Goal: Information Seeking & Learning: Learn about a topic

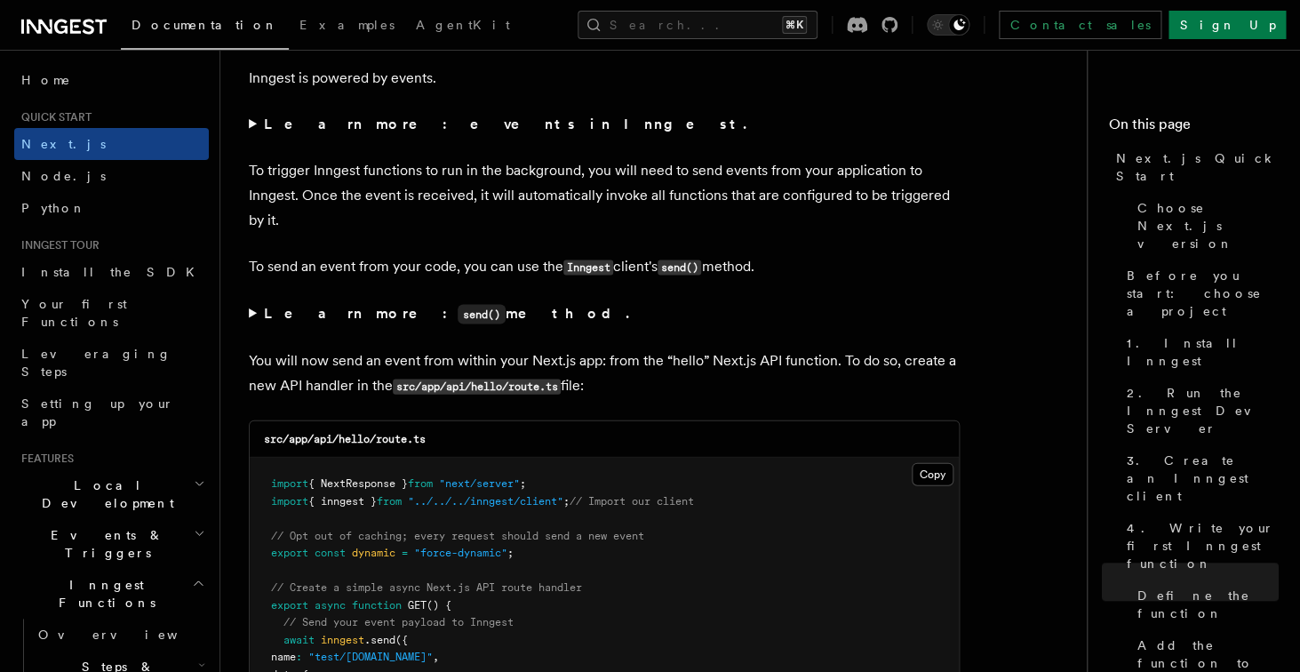
scroll to position [9055, 0]
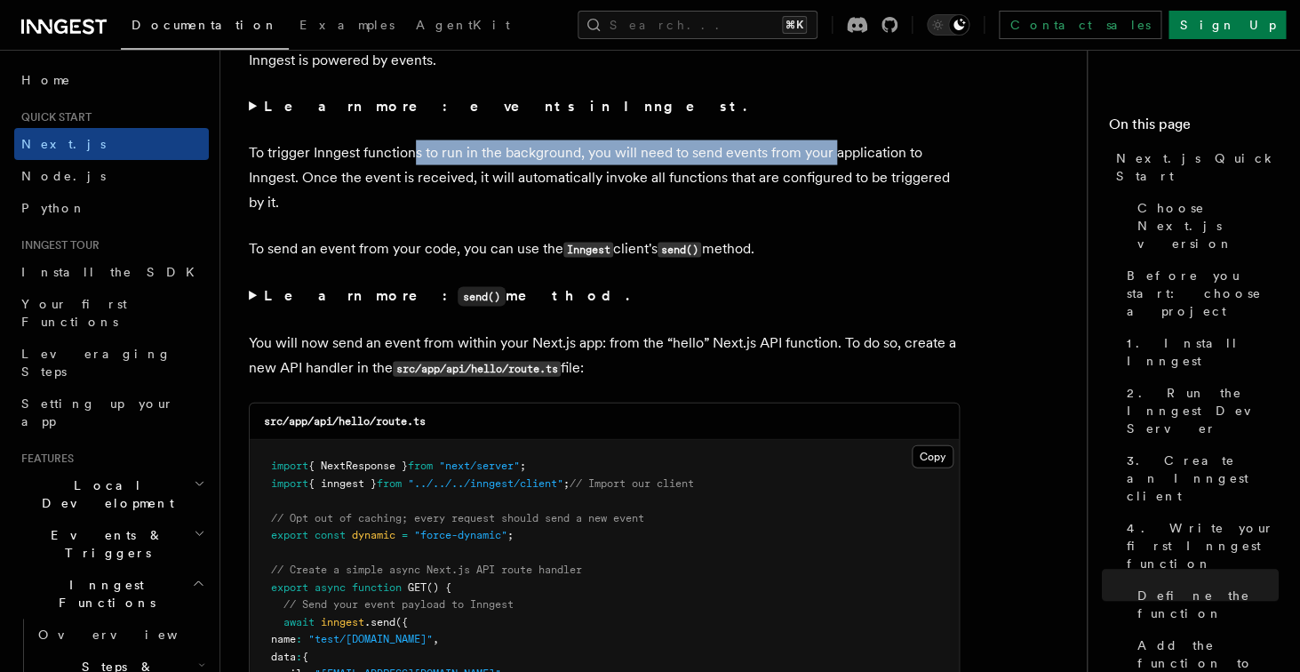
drag, startPoint x: 412, startPoint y: 166, endPoint x: 833, endPoint y: 163, distance: 421.1
click at [833, 164] on p "To trigger Inngest functions to run in the background, you will need to send ev…" at bounding box center [604, 176] width 711 height 75
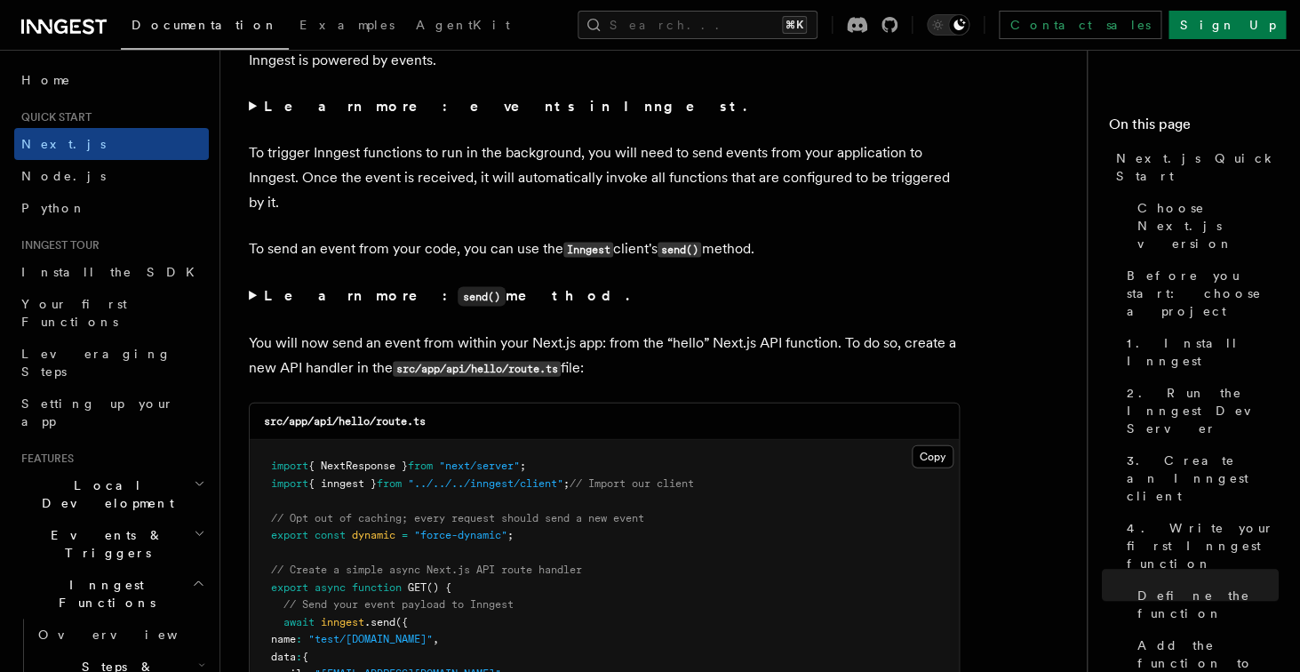
click at [887, 166] on p "To trigger Inngest functions to run in the background, you will need to send ev…" at bounding box center [604, 176] width 711 height 75
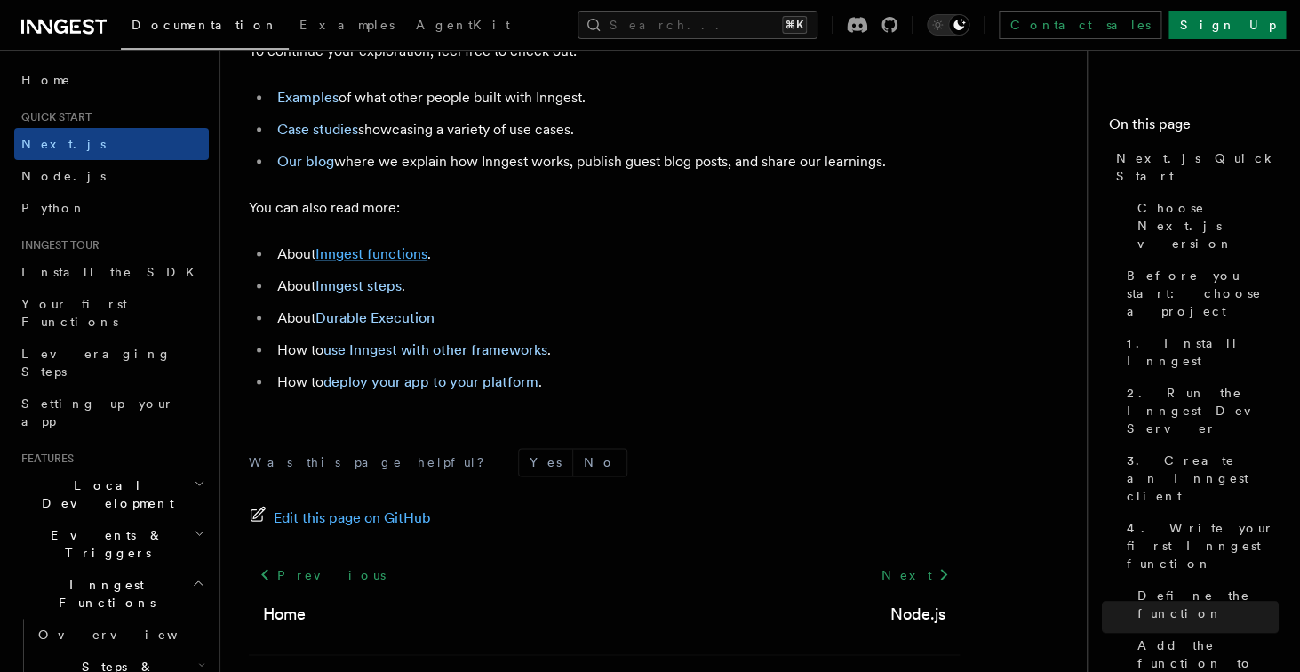
scroll to position [11171, 0]
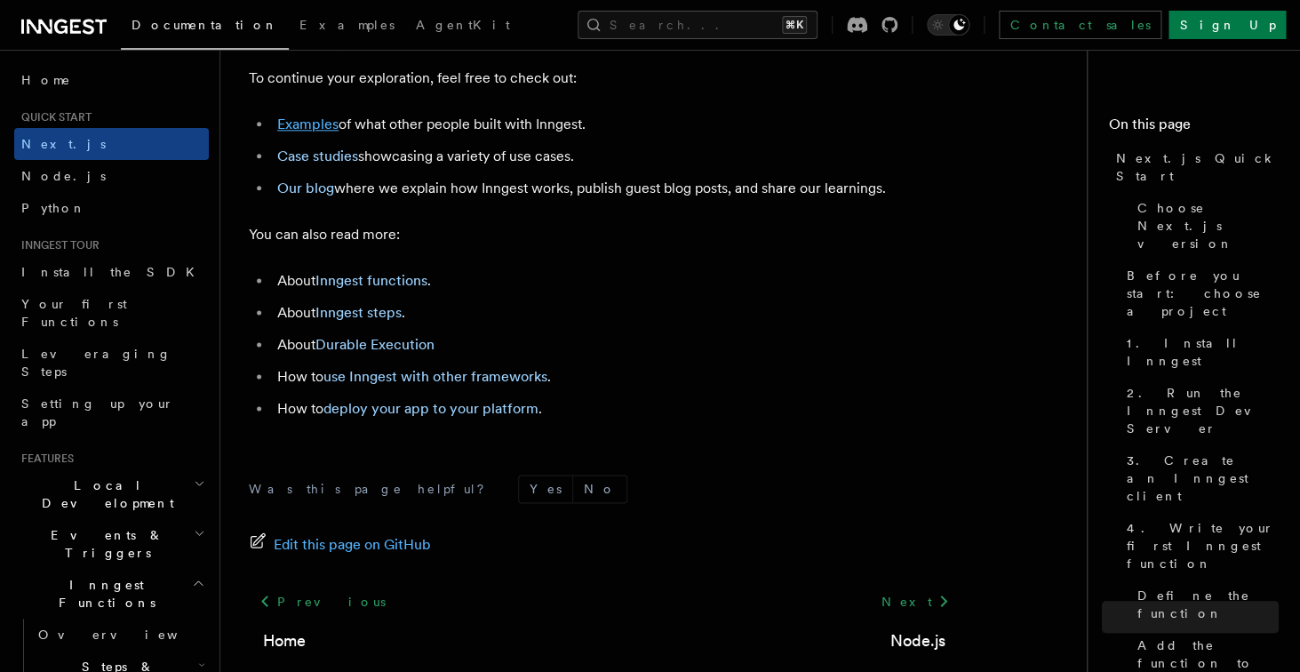
click at [329, 132] on link "Examples" at bounding box center [307, 123] width 61 height 17
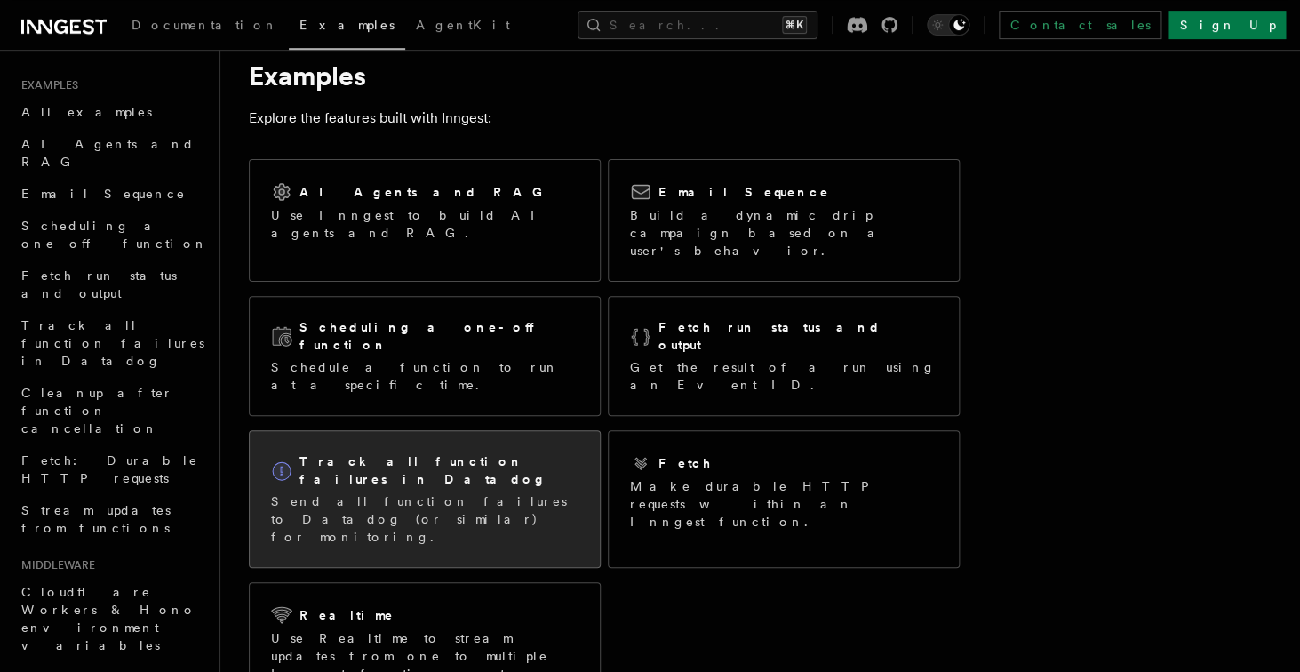
scroll to position [61, 0]
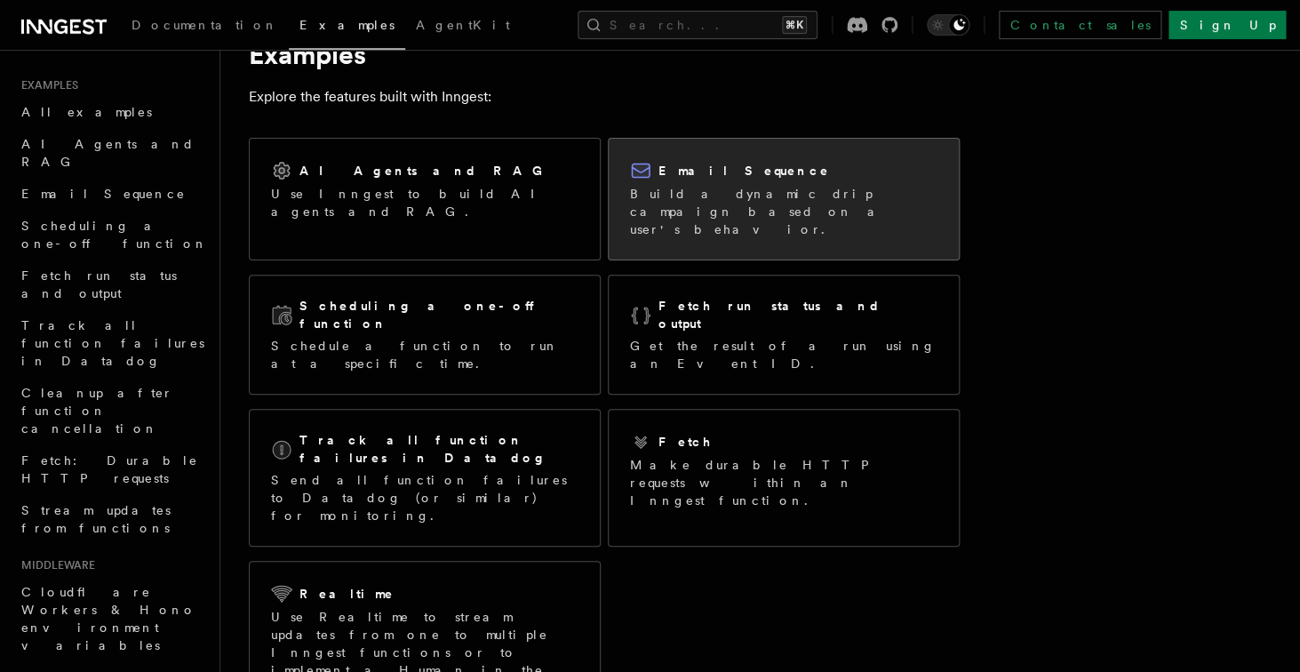
click at [658, 198] on p "Build a dynamic drip campaign based on a user's behavior." at bounding box center [783, 211] width 307 height 53
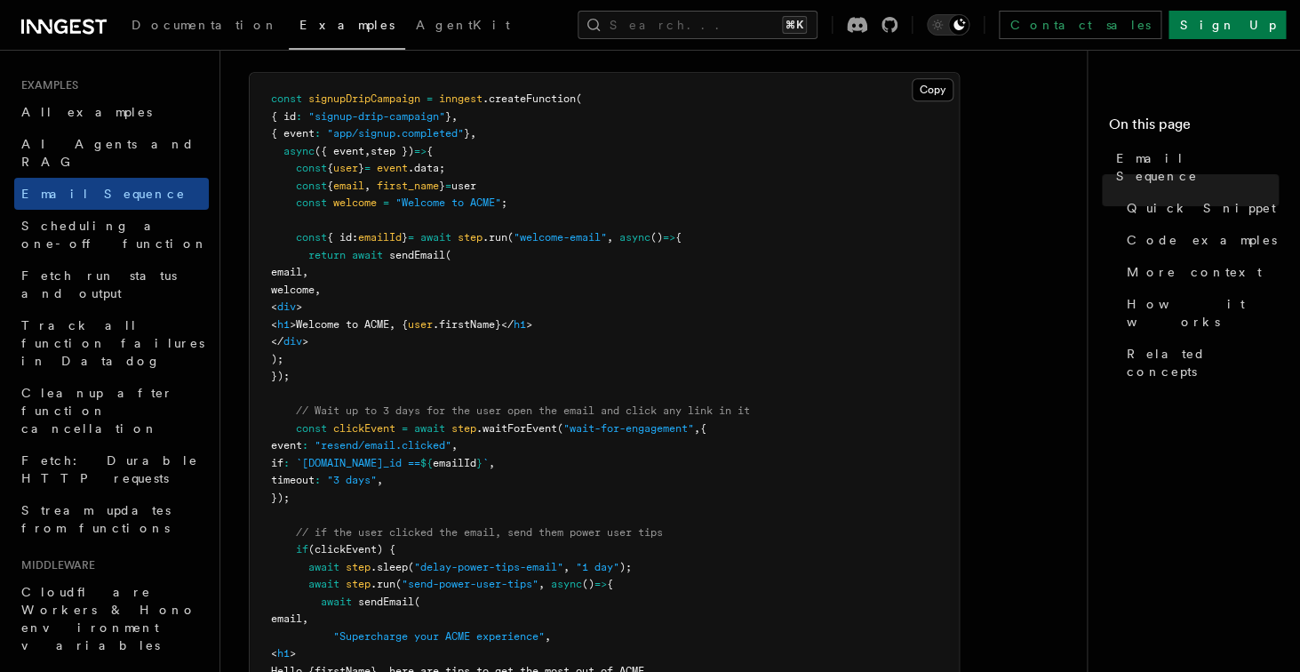
scroll to position [543, 0]
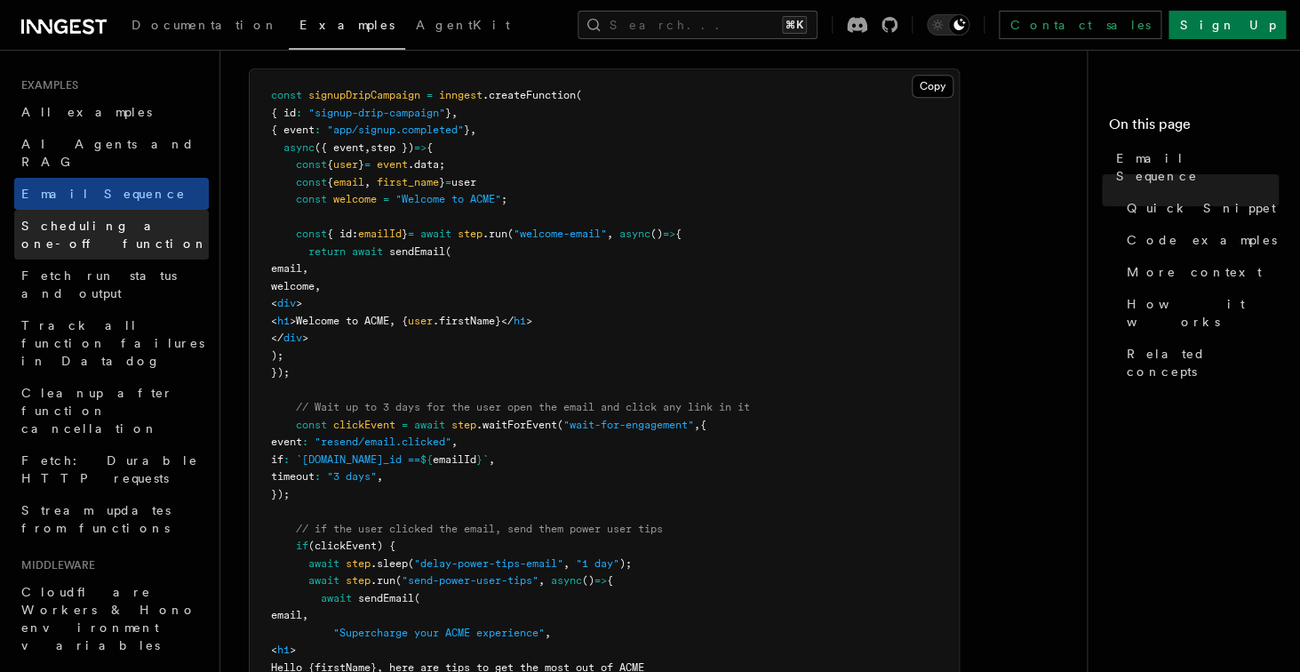
click at [134, 219] on span "Scheduling a one-off function" at bounding box center [114, 235] width 187 height 32
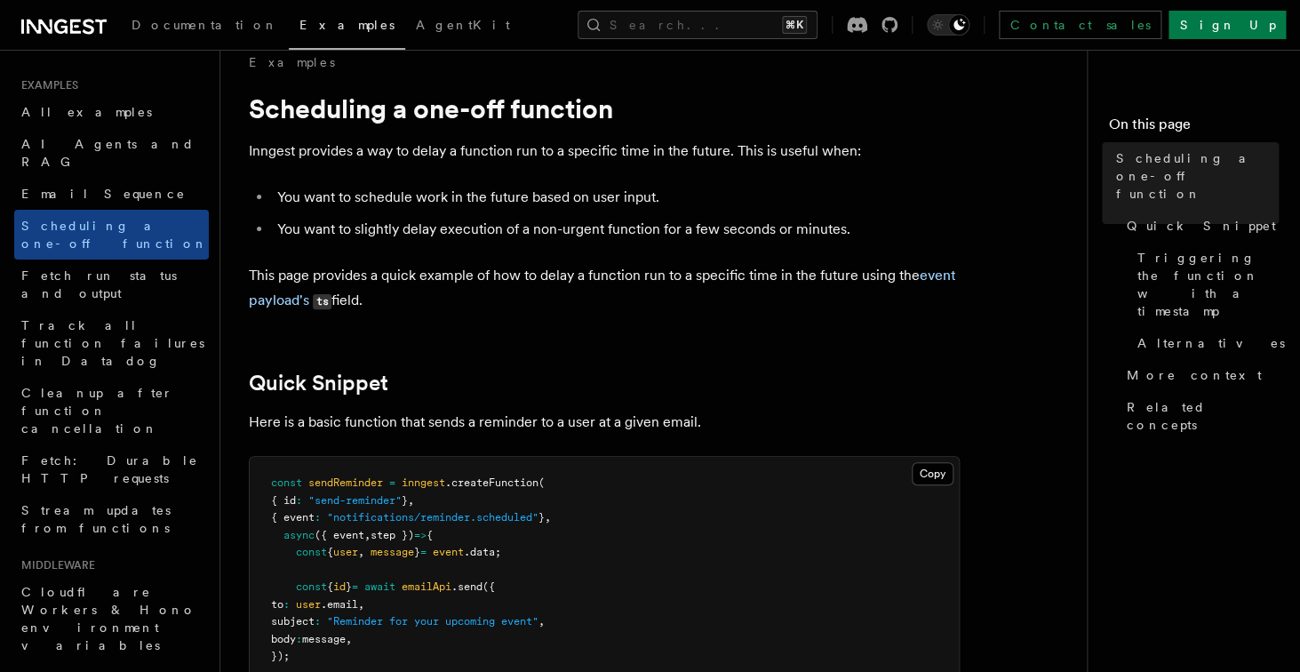
scroll to position [17, 0]
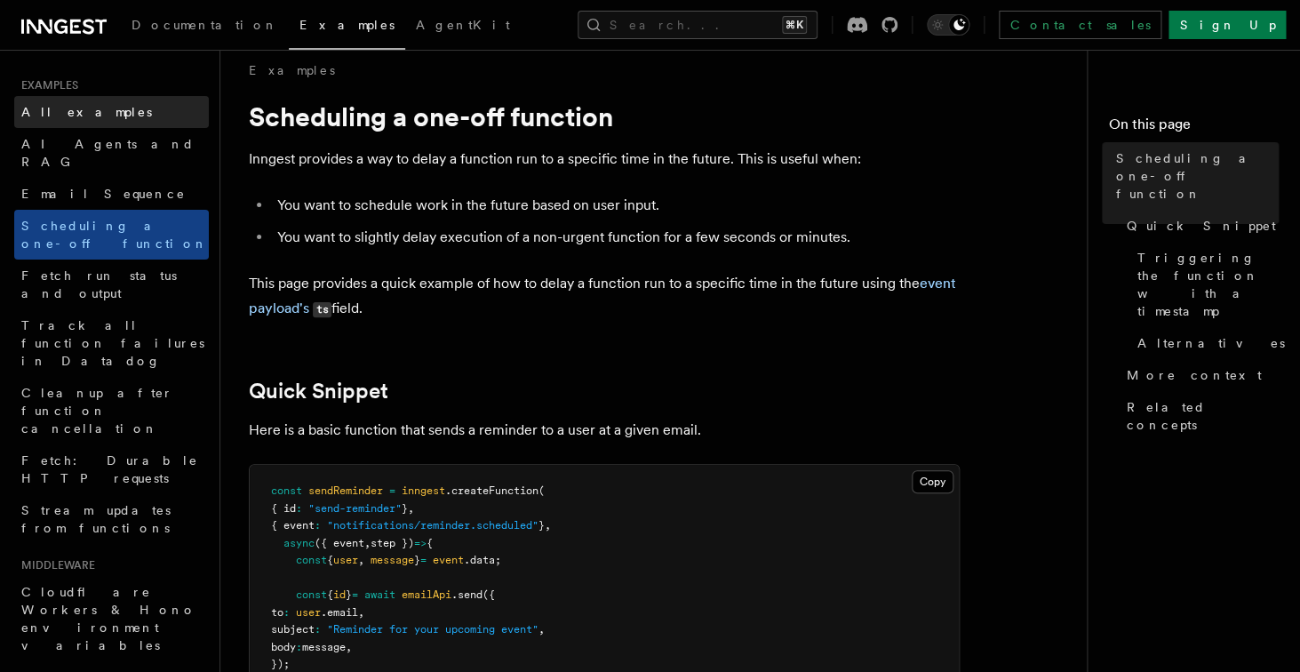
click at [69, 109] on span "All examples" at bounding box center [86, 112] width 131 height 14
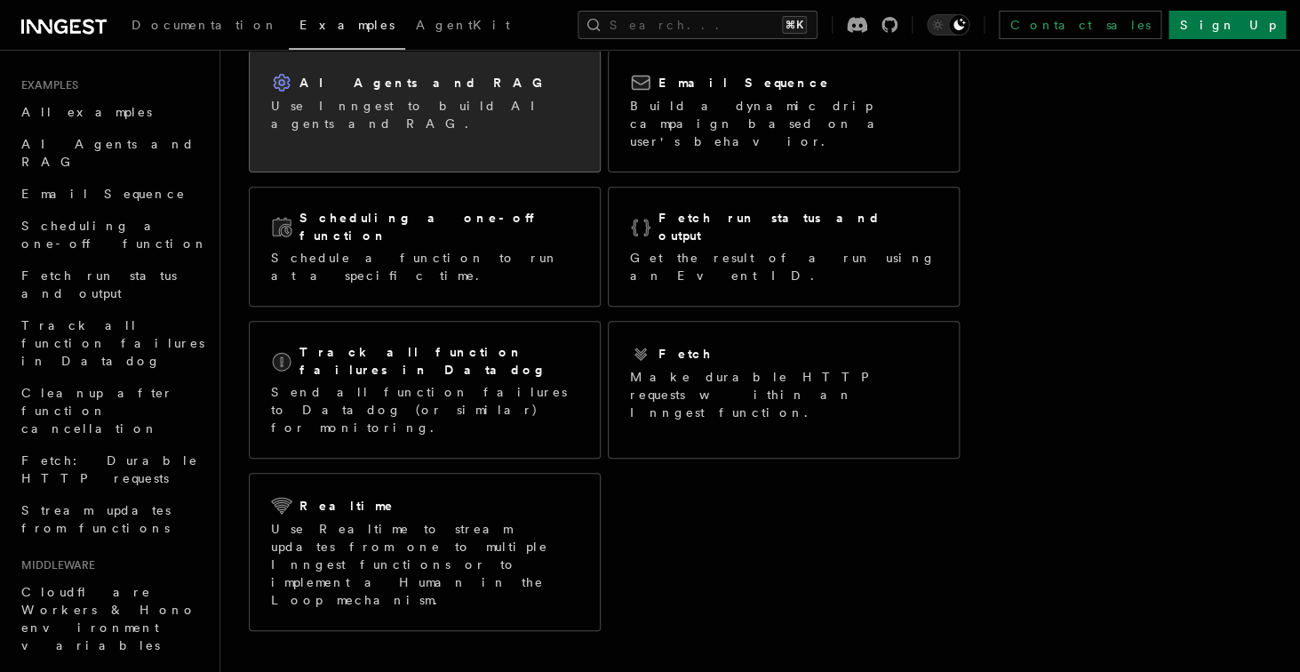
scroll to position [455, 0]
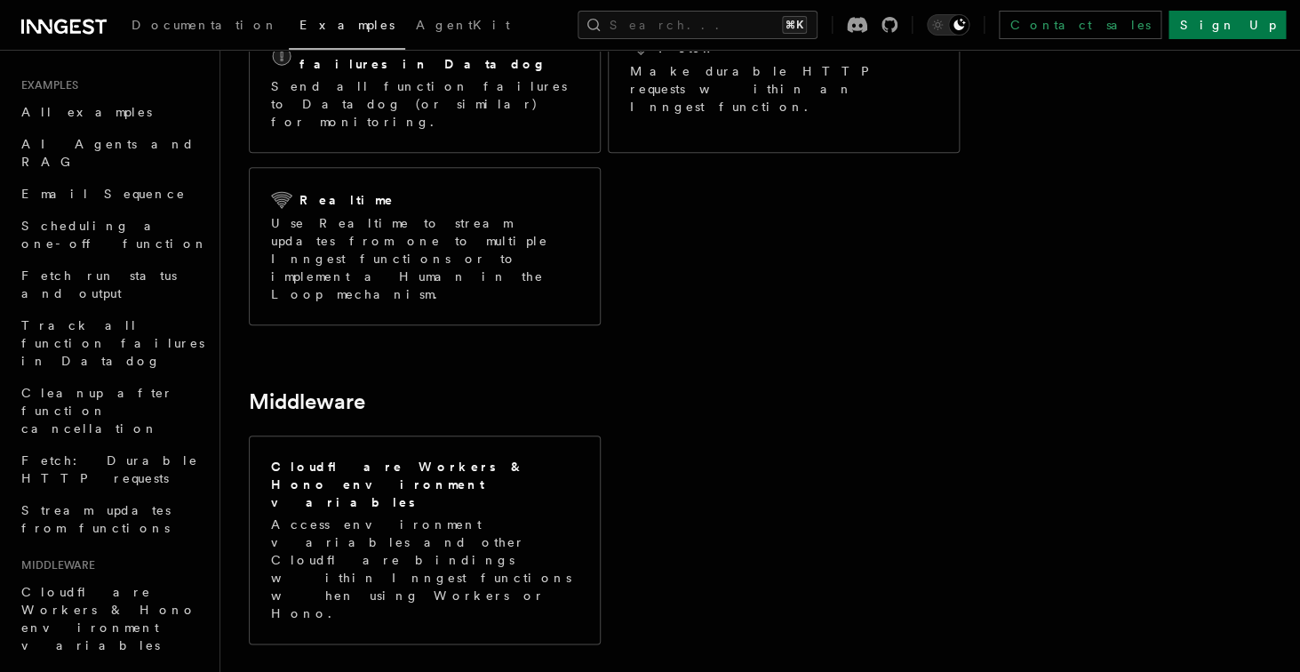
scroll to position [17, 0]
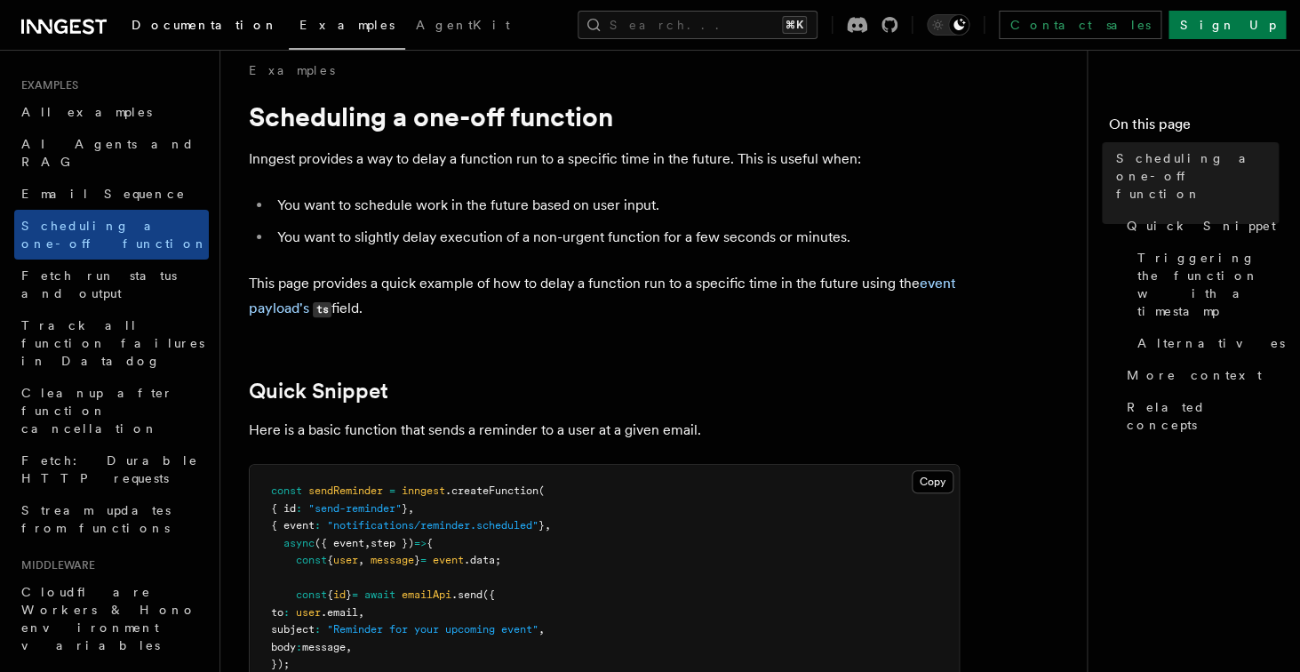
click at [158, 21] on span "Documentation" at bounding box center [204, 25] width 147 height 14
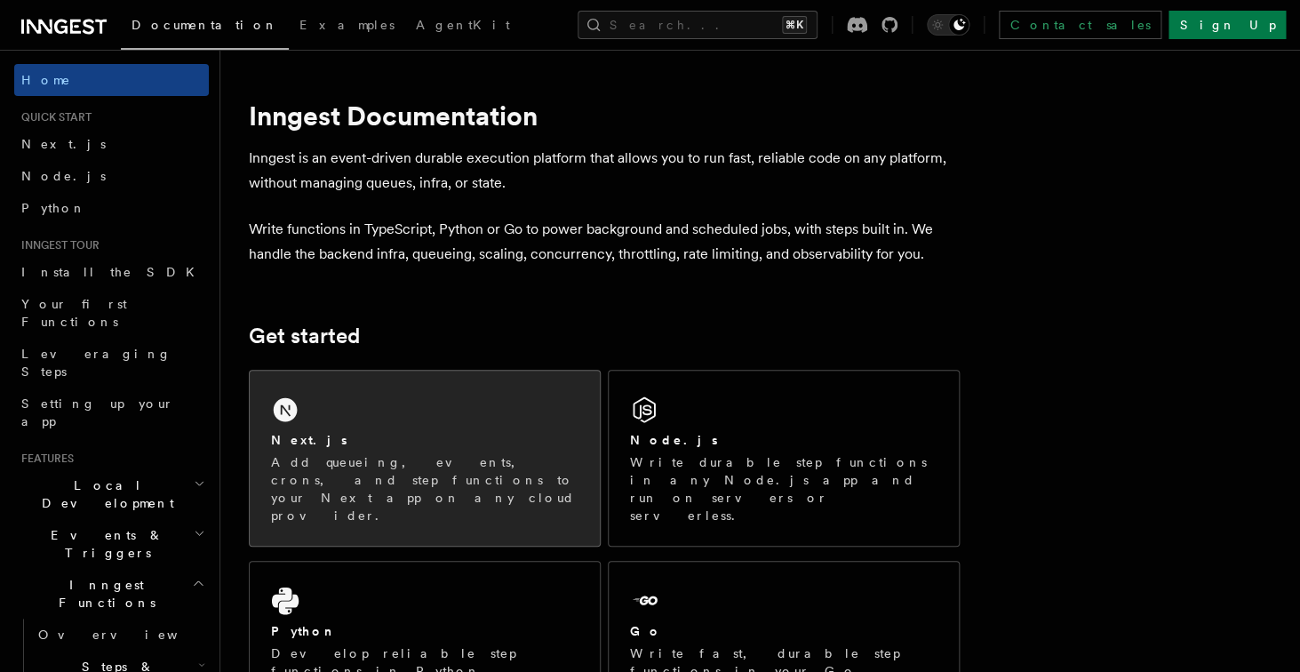
click at [386, 429] on div "Next.js Add queueing, events, crons, and step functions to your Next app on any…" at bounding box center [425, 457] width 350 height 175
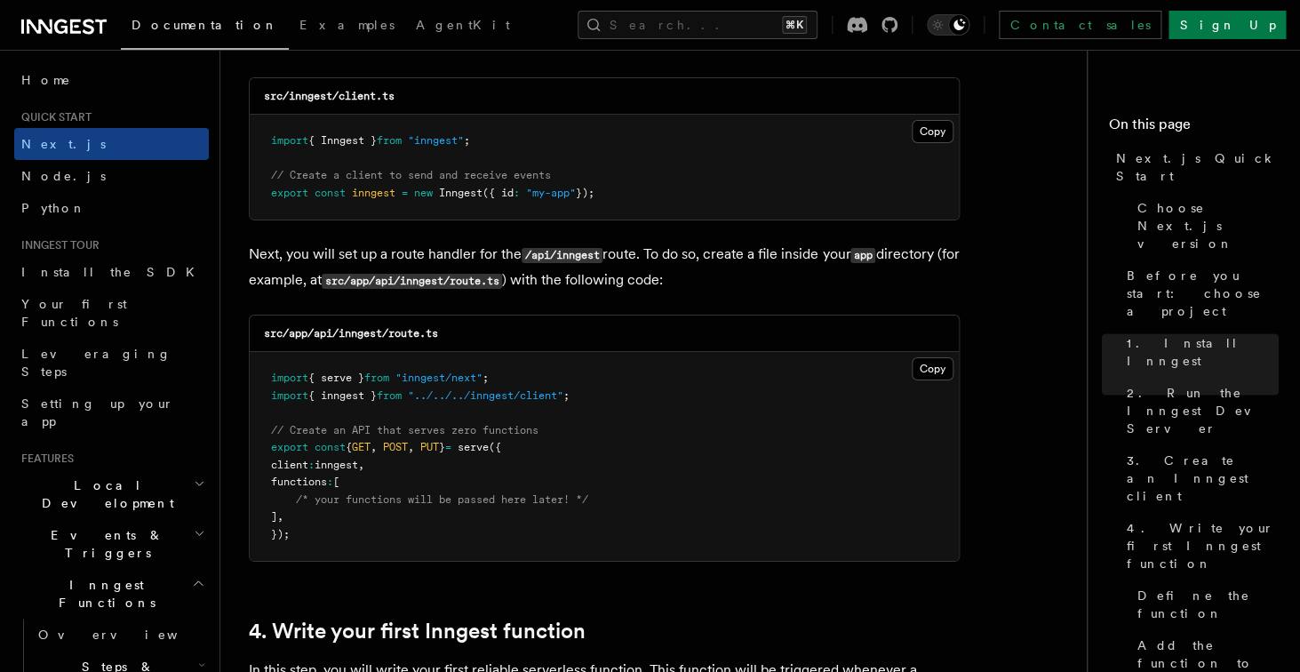
scroll to position [2347, 0]
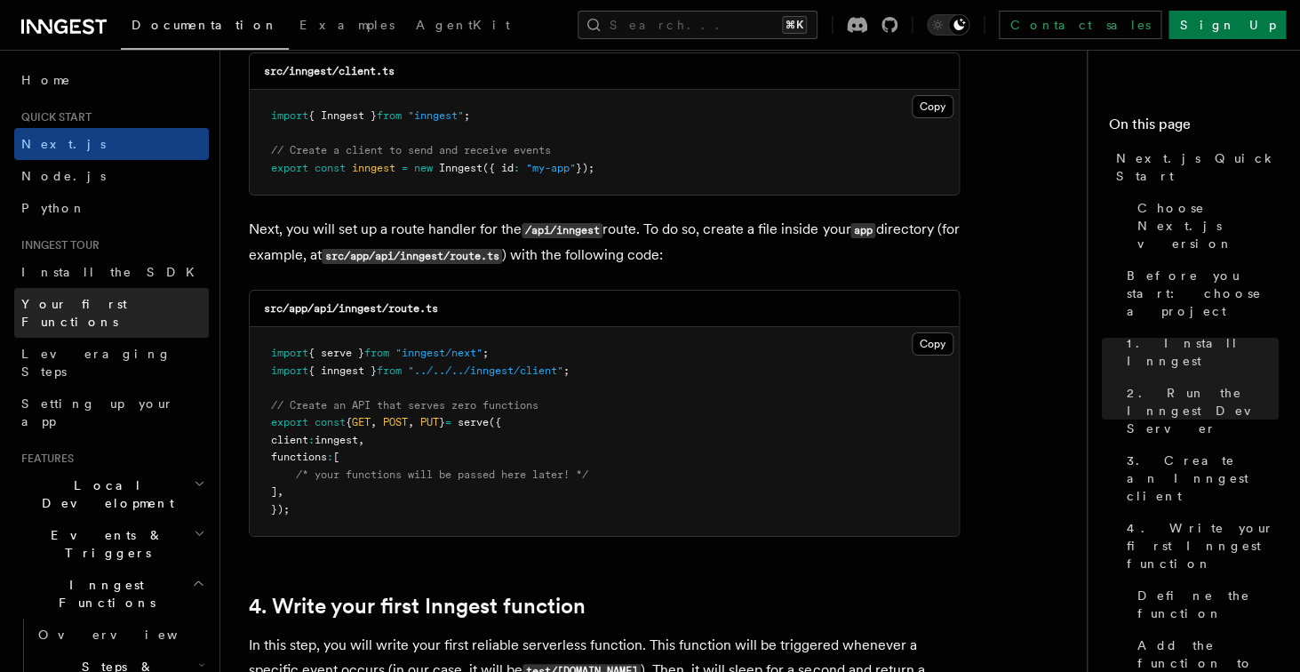
click at [90, 310] on span "Your first Functions" at bounding box center [74, 313] width 106 height 32
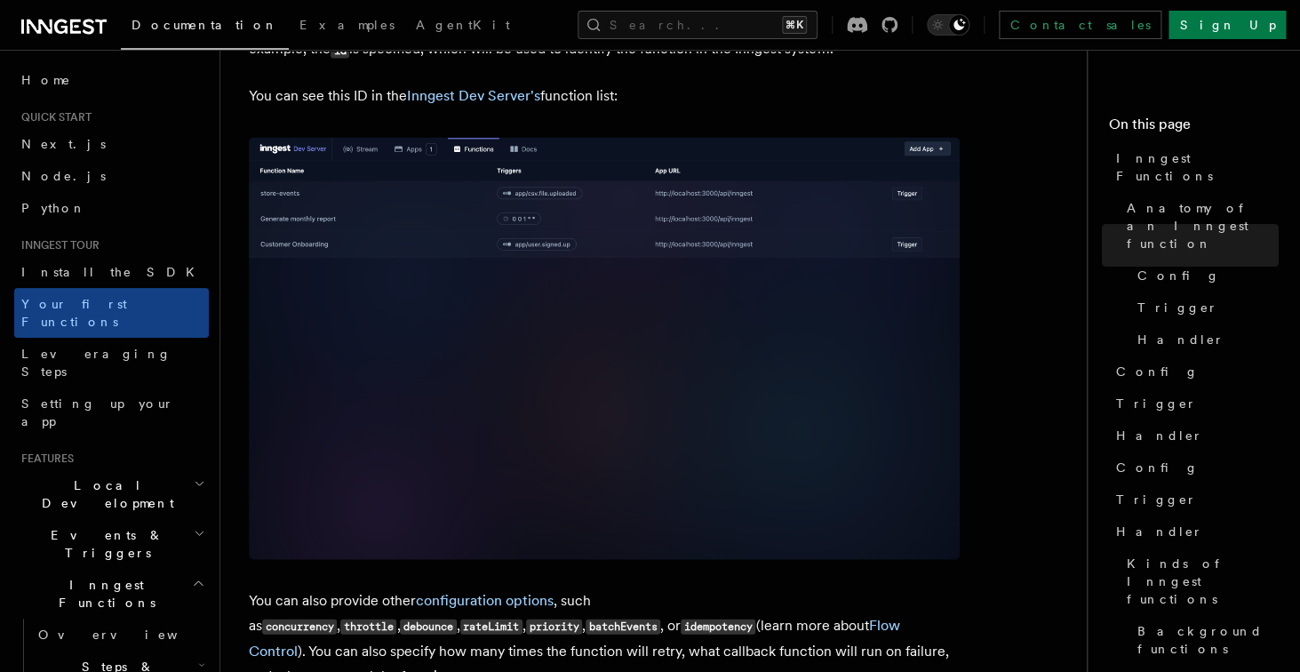
scroll to position [1191, 0]
